Goal: Task Accomplishment & Management: Manage account settings

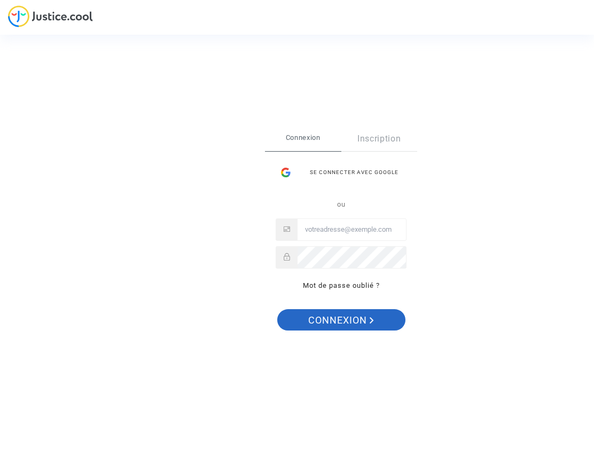
click at [330, 315] on span "Connexion" at bounding box center [341, 320] width 66 height 22
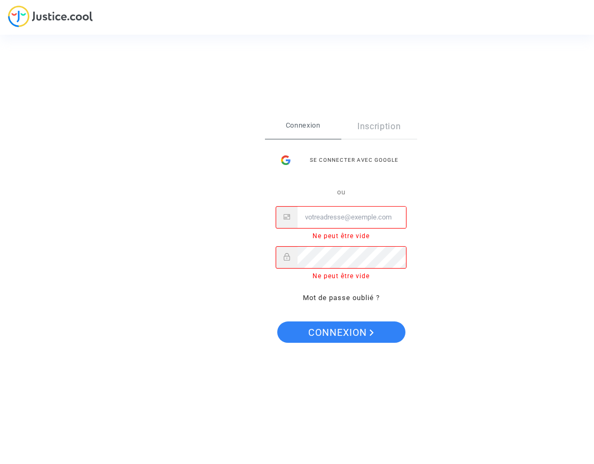
click at [341, 217] on input "Email" at bounding box center [352, 217] width 108 height 21
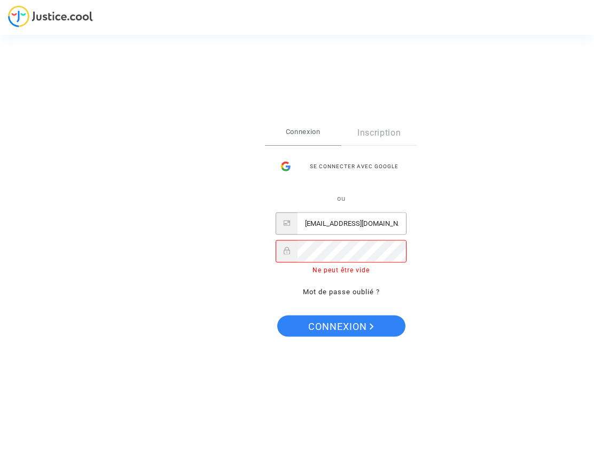
type input "[EMAIL_ADDRESS][DOMAIN_NAME]"
click at [323, 295] on link "Mot de passe oublié ?" at bounding box center [341, 292] width 77 height 8
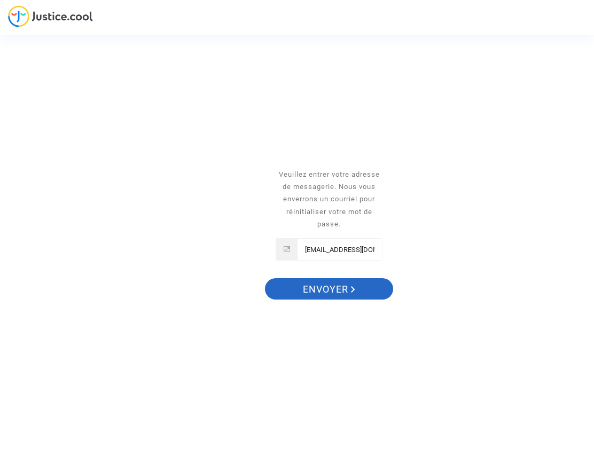
click at [313, 293] on span "Envoyer" at bounding box center [329, 289] width 52 height 22
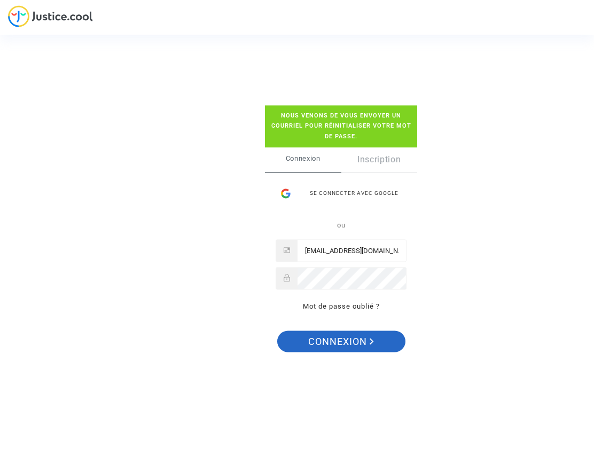
click at [351, 342] on span "Connexion" at bounding box center [341, 342] width 66 height 22
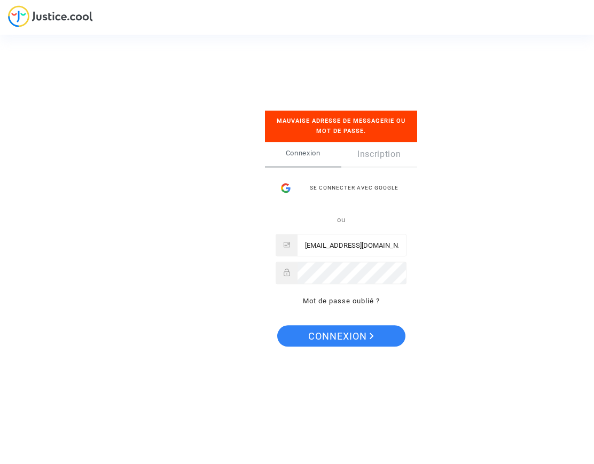
click at [25, 134] on div "Se connecter Mauvaise adresse de messagerie ou mot de passe. Connexion Inscript…" at bounding box center [297, 232] width 594 height 464
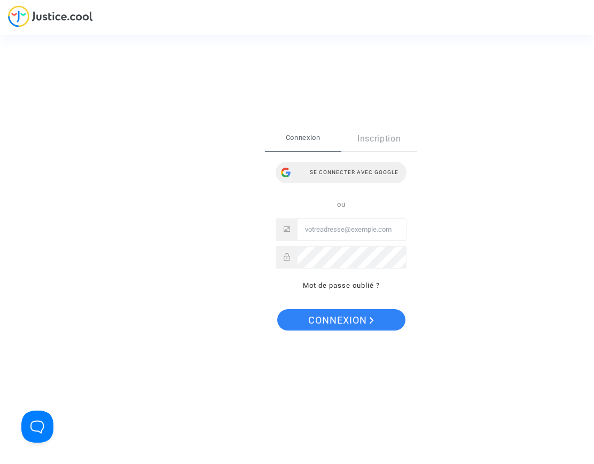
click at [377, 171] on div "Se connecter avec Google" at bounding box center [341, 172] width 131 height 21
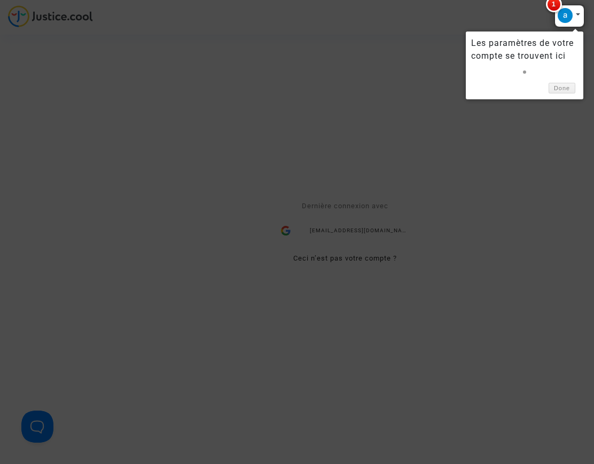
click at [567, 18] on div at bounding box center [570, 16] width 30 height 22
click at [565, 88] on link "Done" at bounding box center [562, 88] width 27 height 11
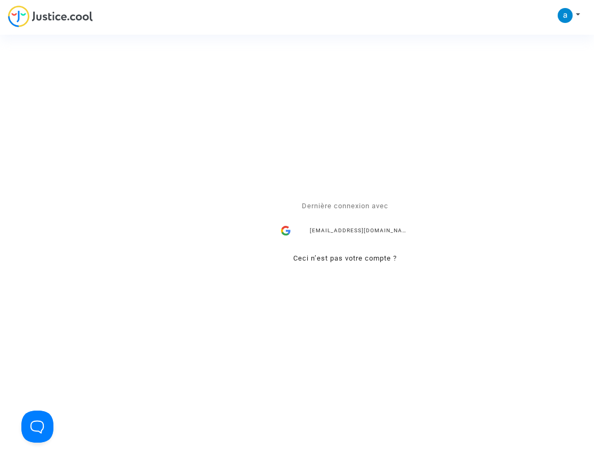
click at [580, 15] on div "Se connecter Dernière connexion avec aubrysylvie432@gmail.com Ceci n’est pas vo…" at bounding box center [297, 232] width 594 height 464
click at [578, 14] on div "Se connecter Dernière connexion avec aubrysylvie432@gmail.com Ceci n’est pas vo…" at bounding box center [297, 232] width 594 height 464
click at [570, 14] on div "Se connecter Dernière connexion avec aubrysylvie432@gmail.com Ceci n’est pas vo…" at bounding box center [297, 232] width 594 height 464
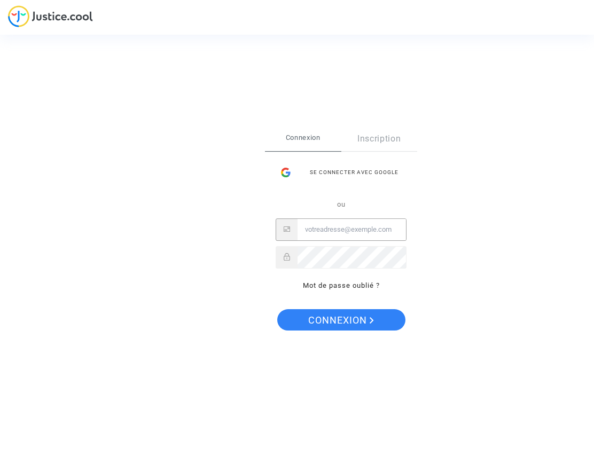
click at [350, 229] on input "Email" at bounding box center [352, 229] width 108 height 21
type input "AUBRYSYLVIE432@GMAIL.COM"
click at [344, 226] on input "Email" at bounding box center [352, 229] width 108 height 21
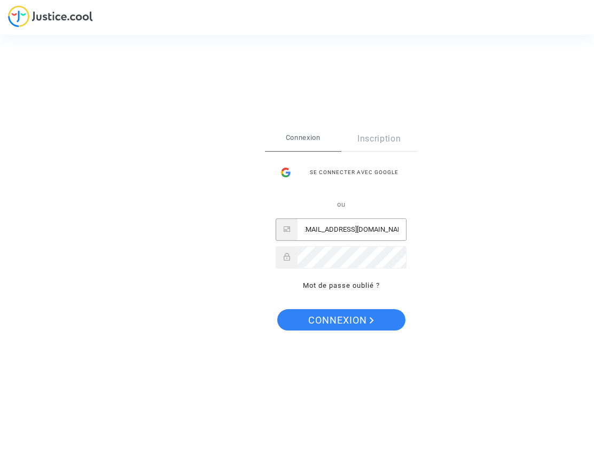
type input "AUBRYSYLVIE432@GMAIL.COM"
click at [339, 286] on link "Mot de passe oublié ?" at bounding box center [341, 286] width 77 height 8
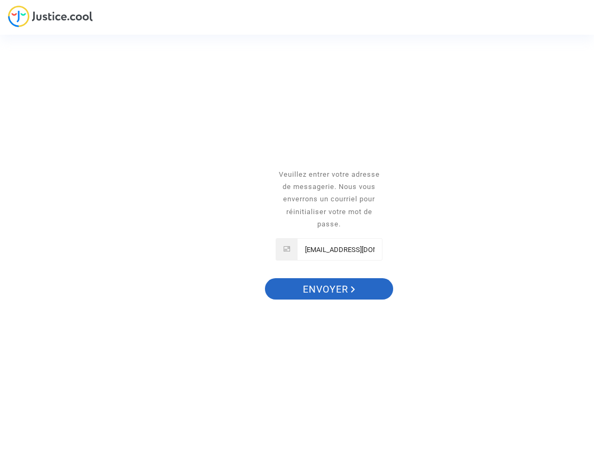
click at [344, 286] on span "Envoyer" at bounding box center [329, 289] width 52 height 22
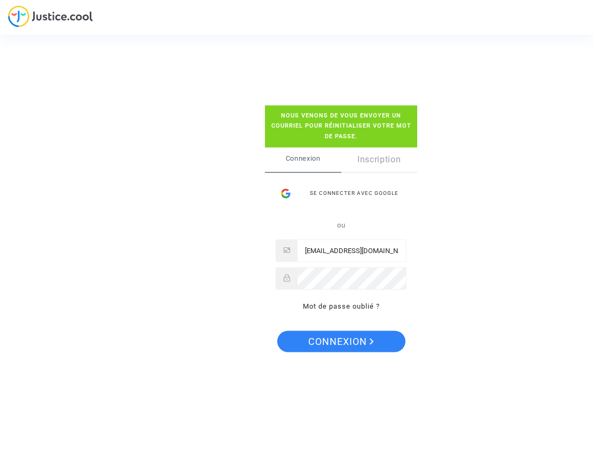
click at [387, 18] on div "Se connecter Nous venons de vous envoyer un courriel pour réinitialiser votre m…" at bounding box center [297, 232] width 594 height 464
click at [347, 344] on span "Connexion" at bounding box center [341, 342] width 66 height 22
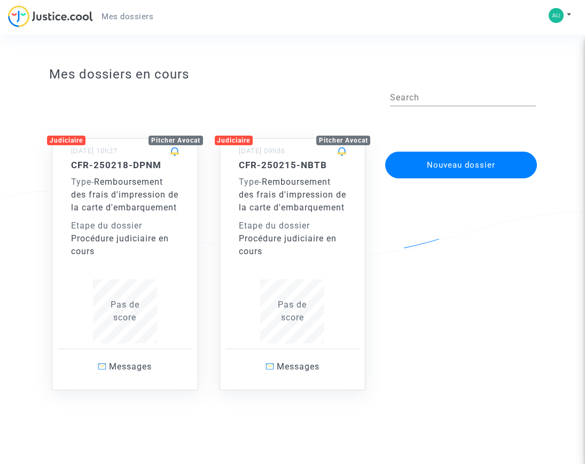
scroll to position [1, 0]
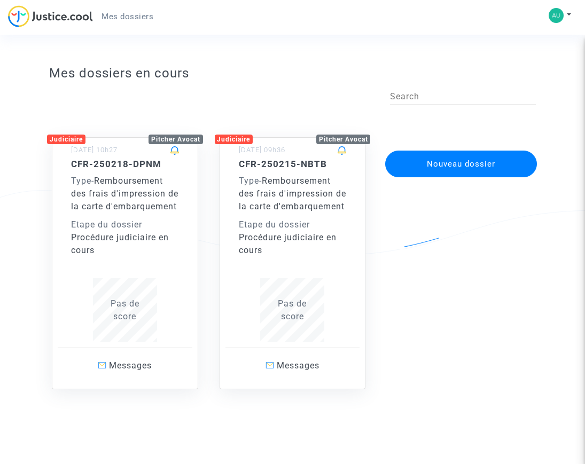
click at [484, 166] on button "Nouveau dossier" at bounding box center [461, 164] width 152 height 27
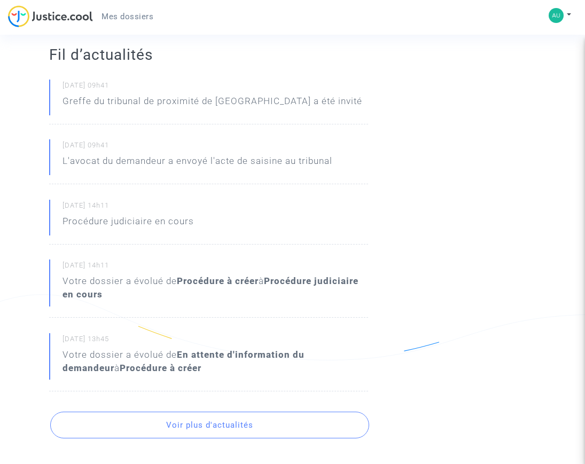
scroll to position [127, 0]
